Goal: Check status

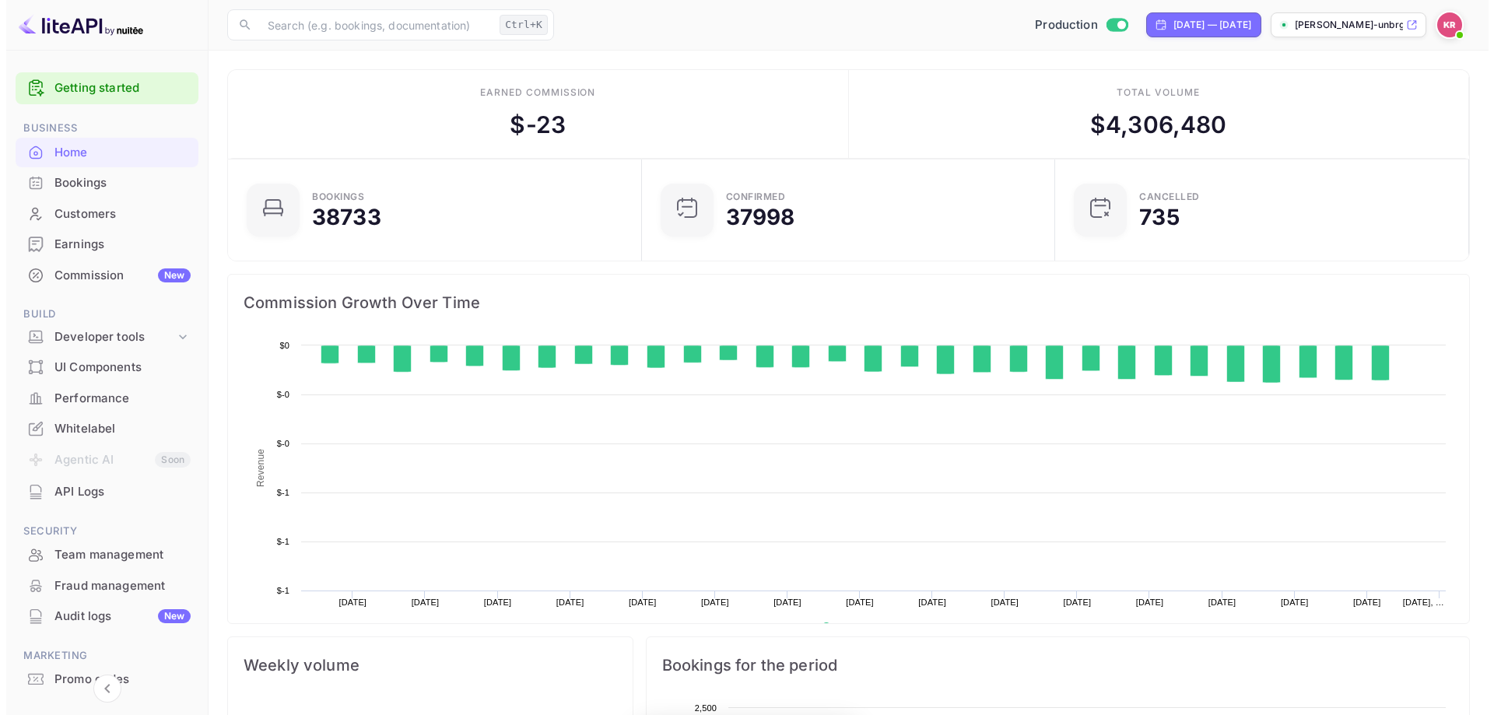
scroll to position [241, 392]
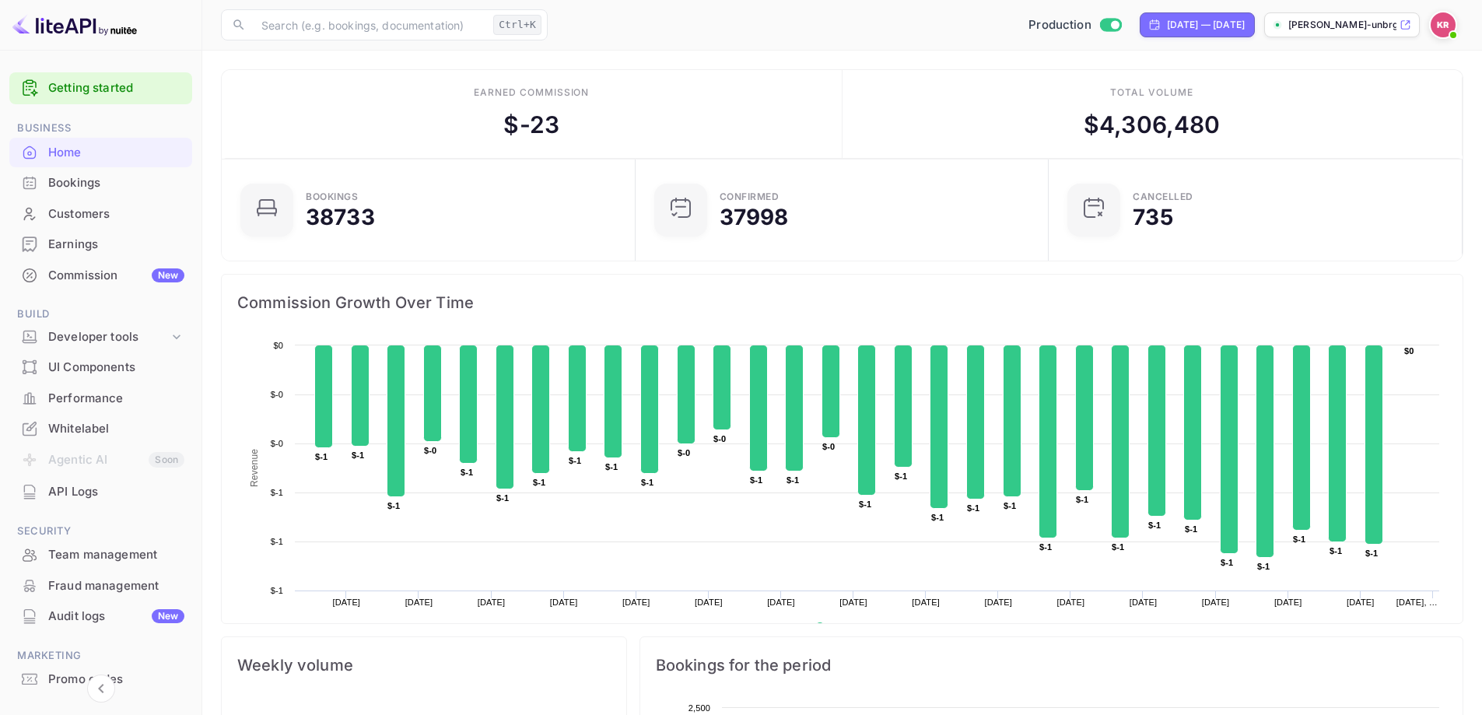
click at [62, 176] on div "Bookings" at bounding box center [116, 183] width 136 height 18
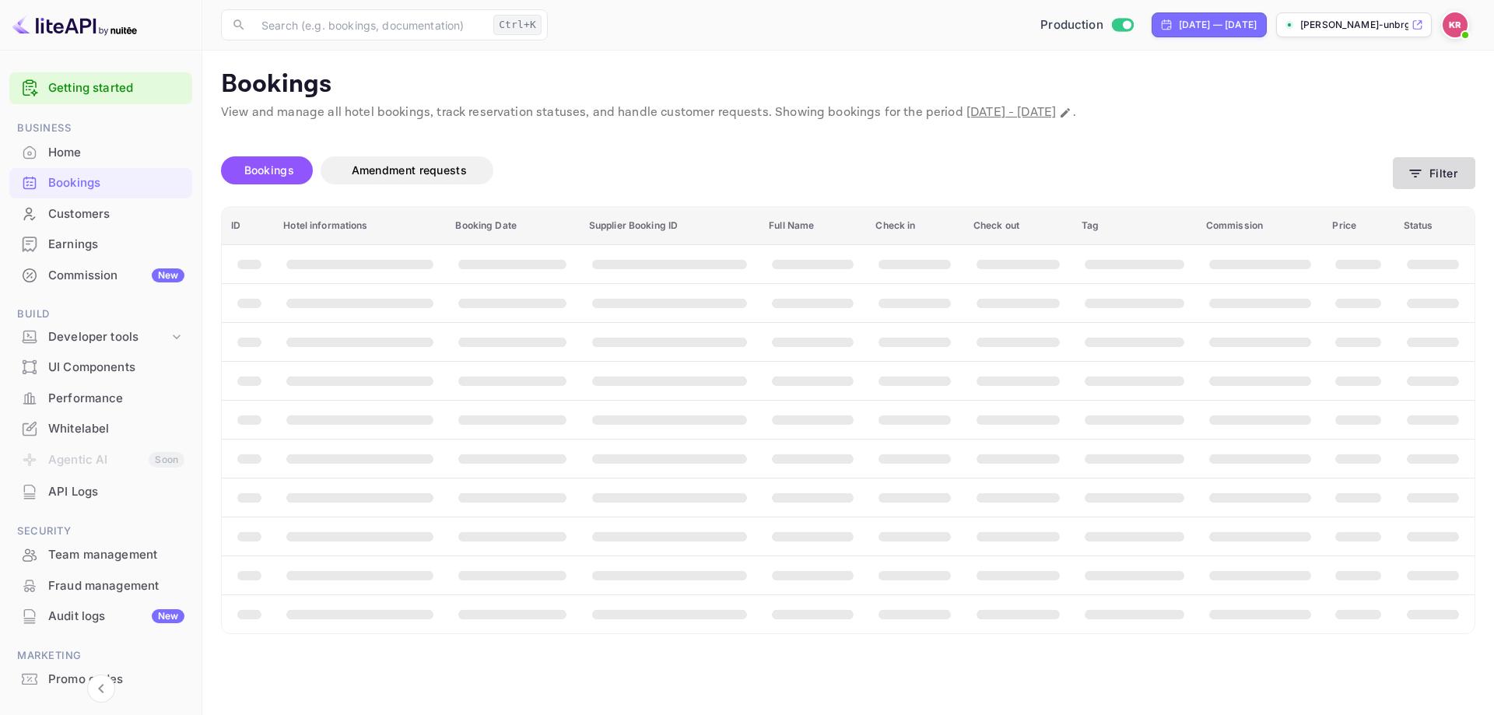
click at [1425, 174] on button "Filter" at bounding box center [1434, 173] width 82 height 32
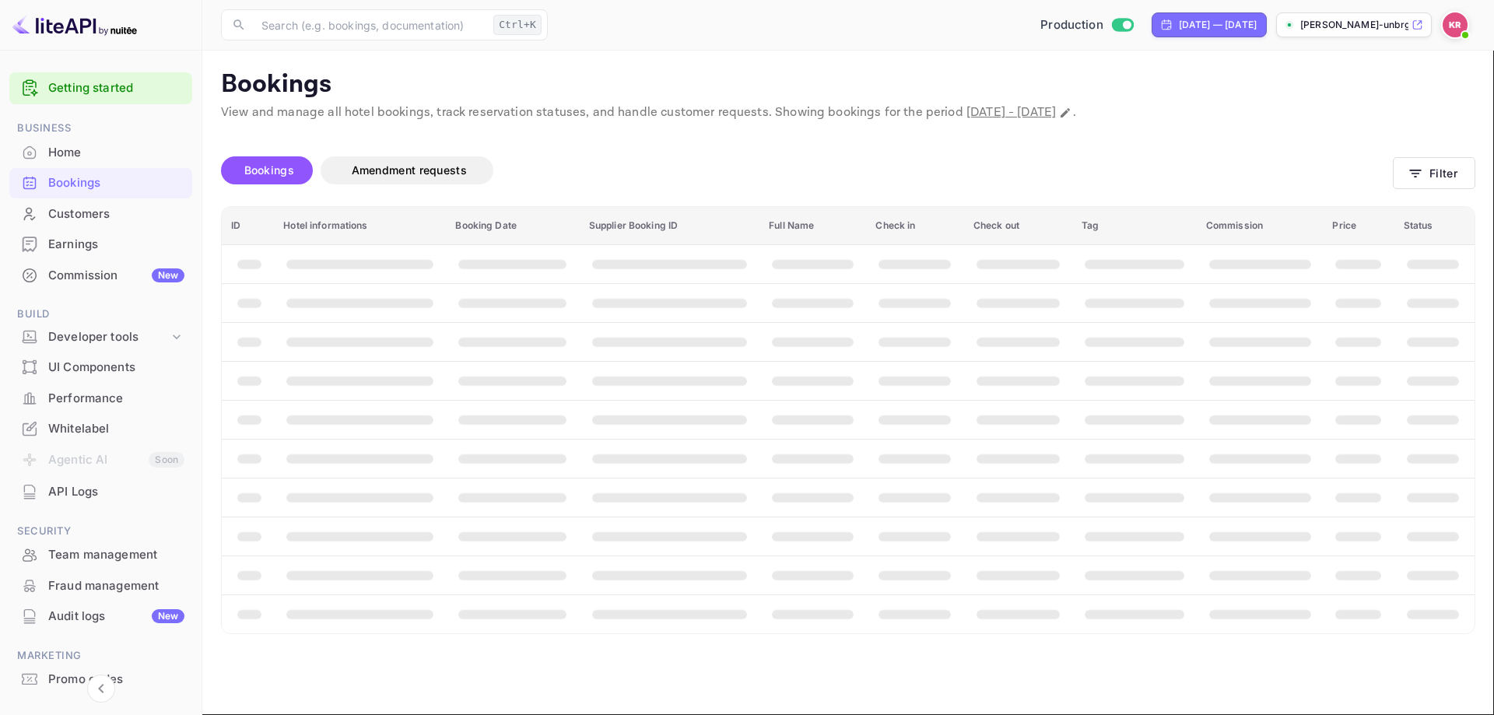
paste input "DCmjA9Bnv"
type input "DCmjA9Bnv"
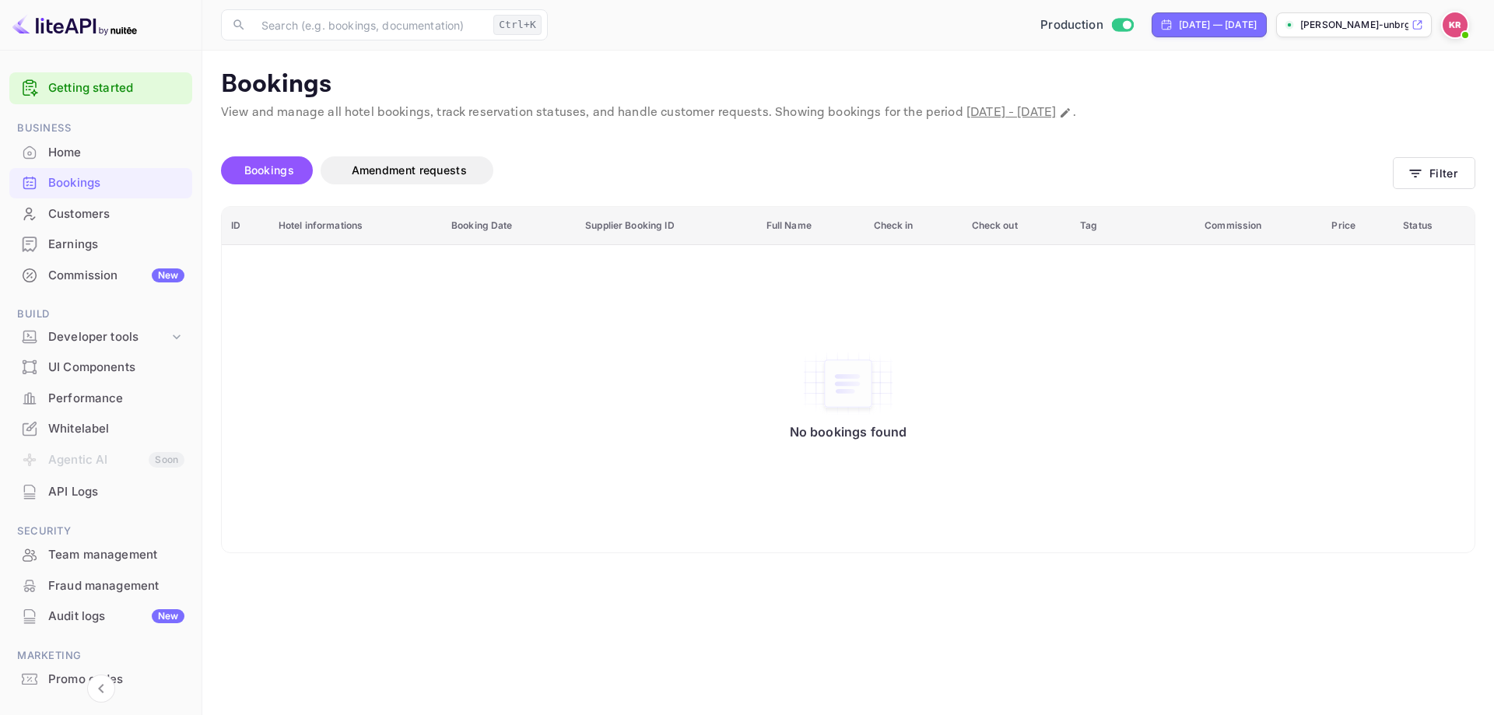
click at [1056, 110] on span "[DATE] - [DATE]" at bounding box center [1010, 112] width 89 height 16
click at [1190, 113] on p "View and manage all hotel bookings, track reservation statuses, and handle cust…" at bounding box center [848, 112] width 1254 height 19
